Goal: Navigation & Orientation: Find specific page/section

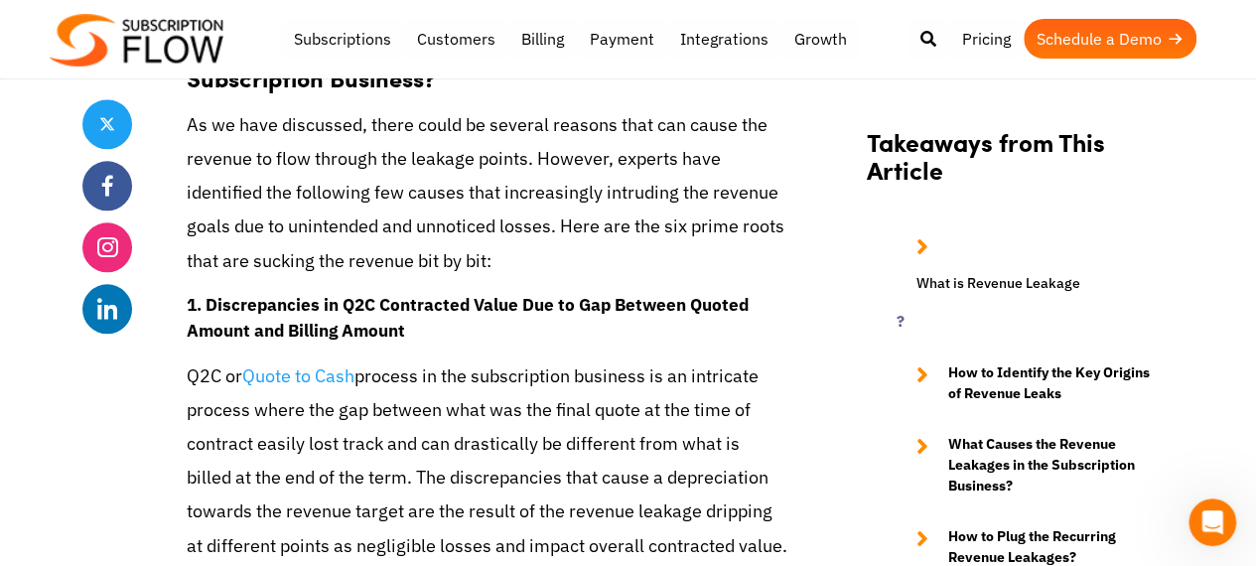
scroll to position [5164, 0]
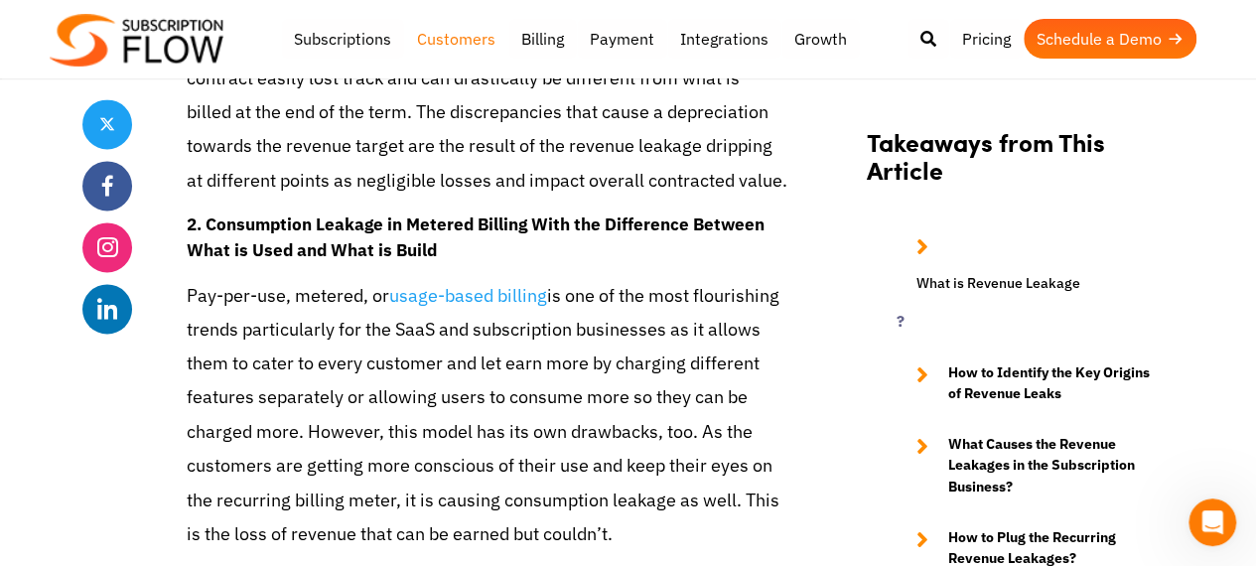
click at [459, 43] on link "Customers" at bounding box center [456, 39] width 104 height 40
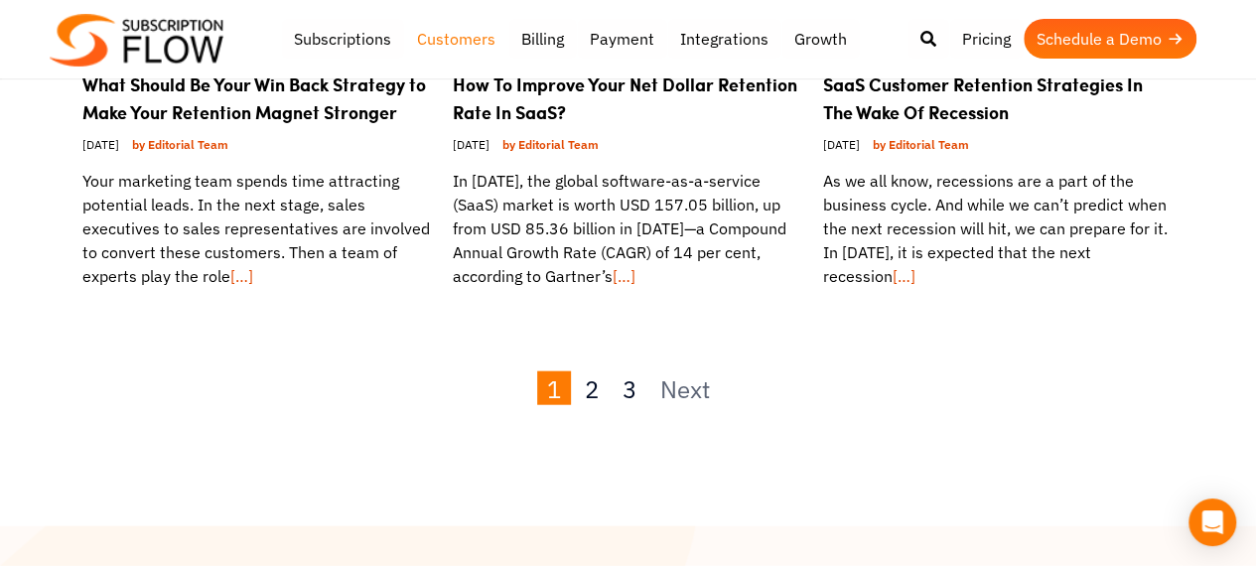
scroll to position [2383, 0]
click at [602, 371] on link "2" at bounding box center [592, 388] width 34 height 34
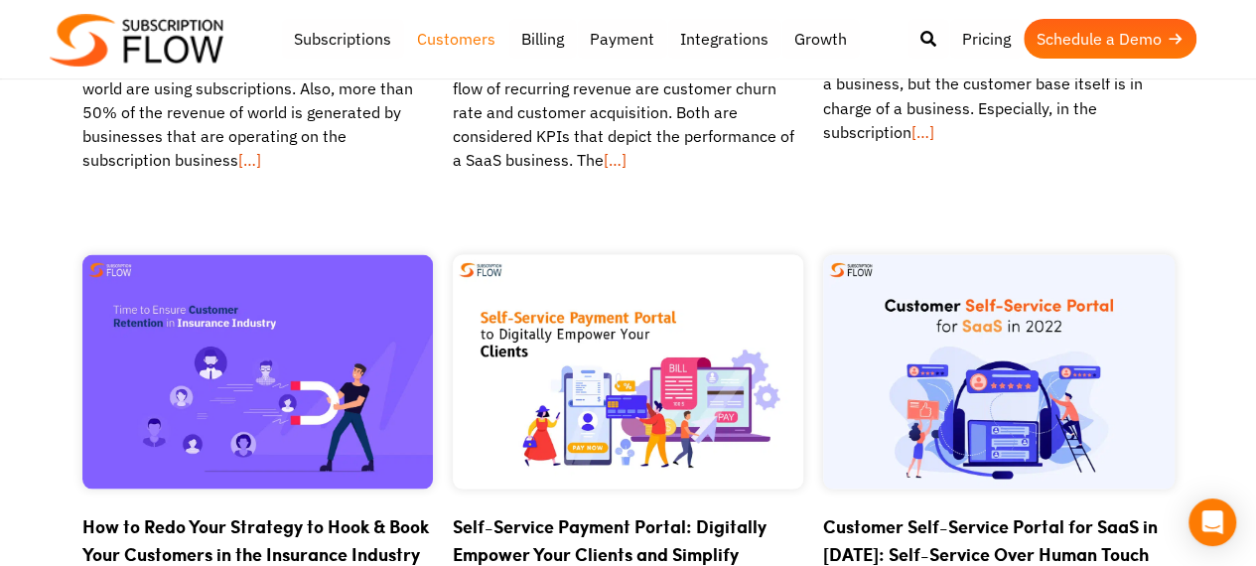
scroll to position [1986, 0]
